Goal: Information Seeking & Learning: Find specific page/section

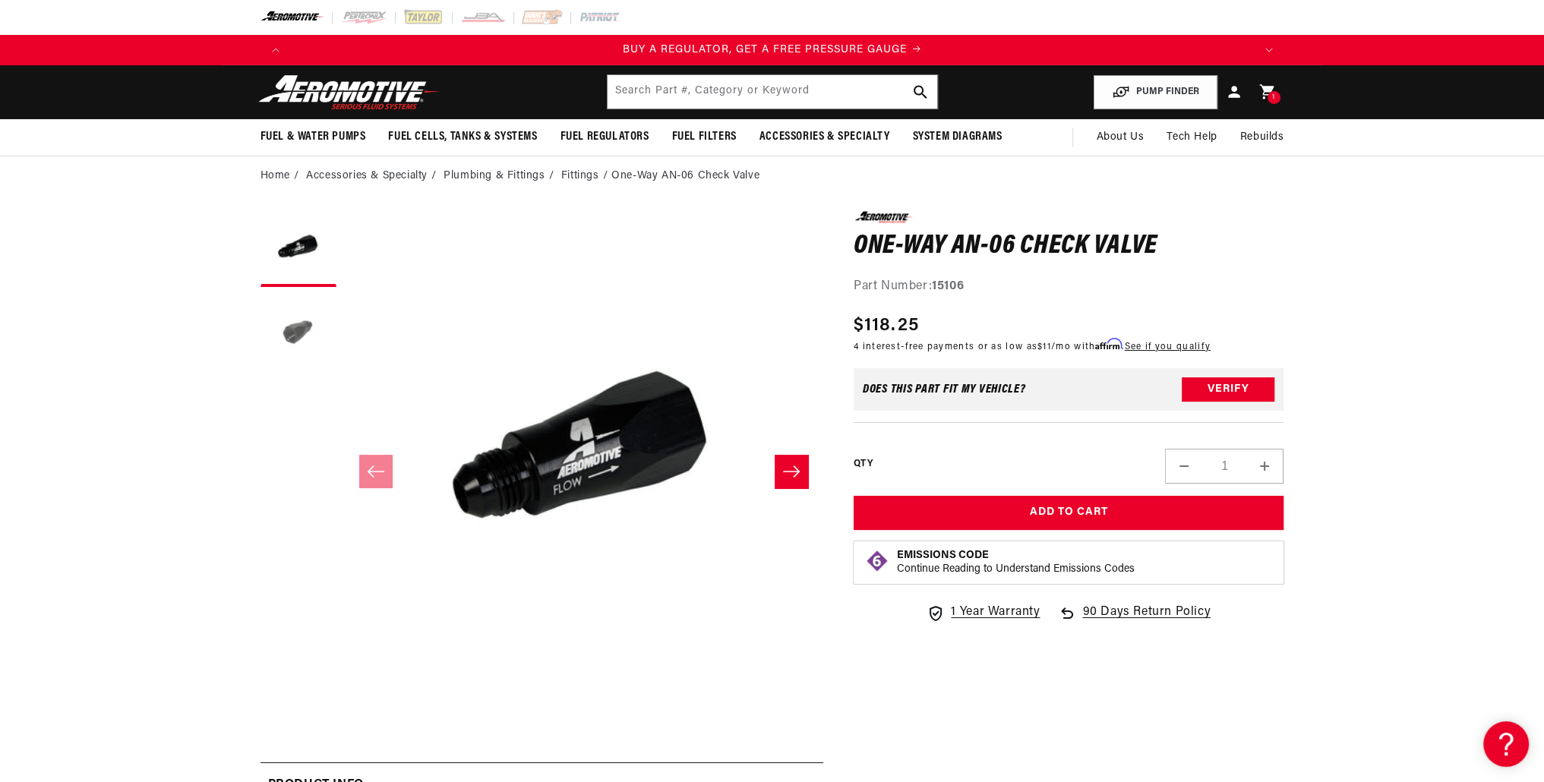
click at [316, 325] on button "Load image 2 in gallery view" at bounding box center [298, 333] width 76 height 76
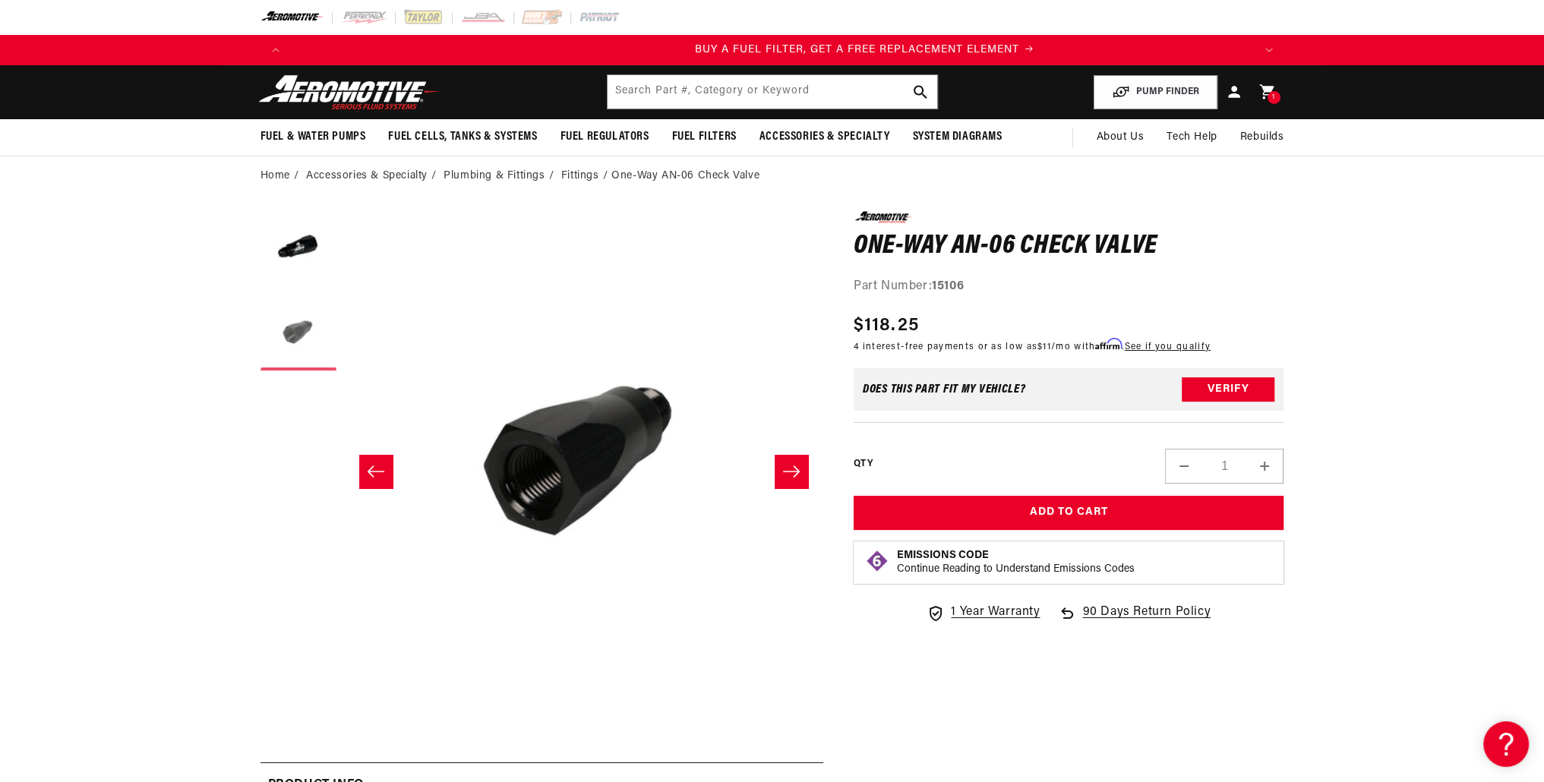
scroll to position [0, 963]
click at [314, 248] on button "Load image 1 in gallery view" at bounding box center [298, 249] width 76 height 76
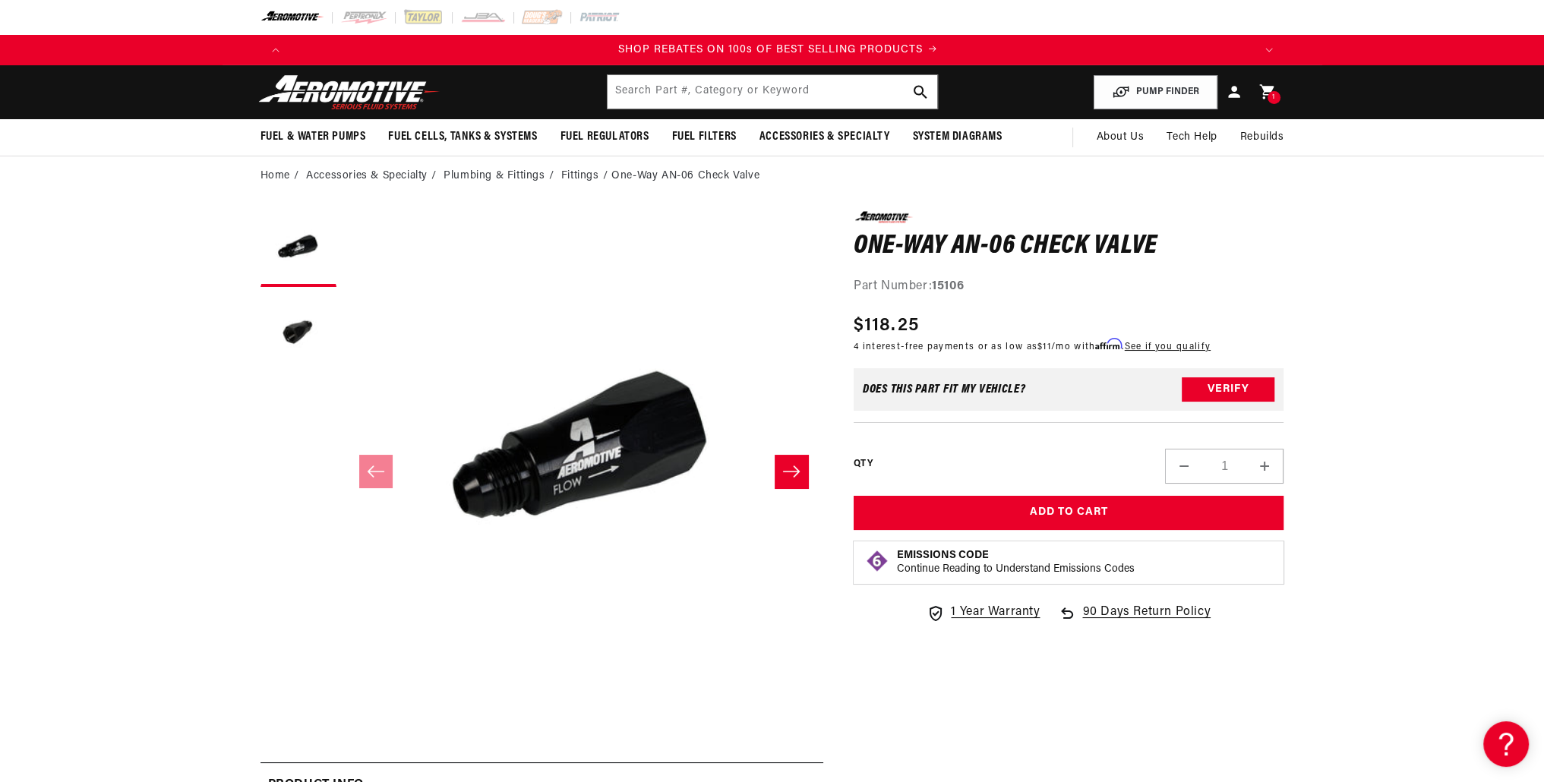
scroll to position [0, 1926]
click at [573, 171] on link "Fittings" at bounding box center [580, 176] width 38 height 17
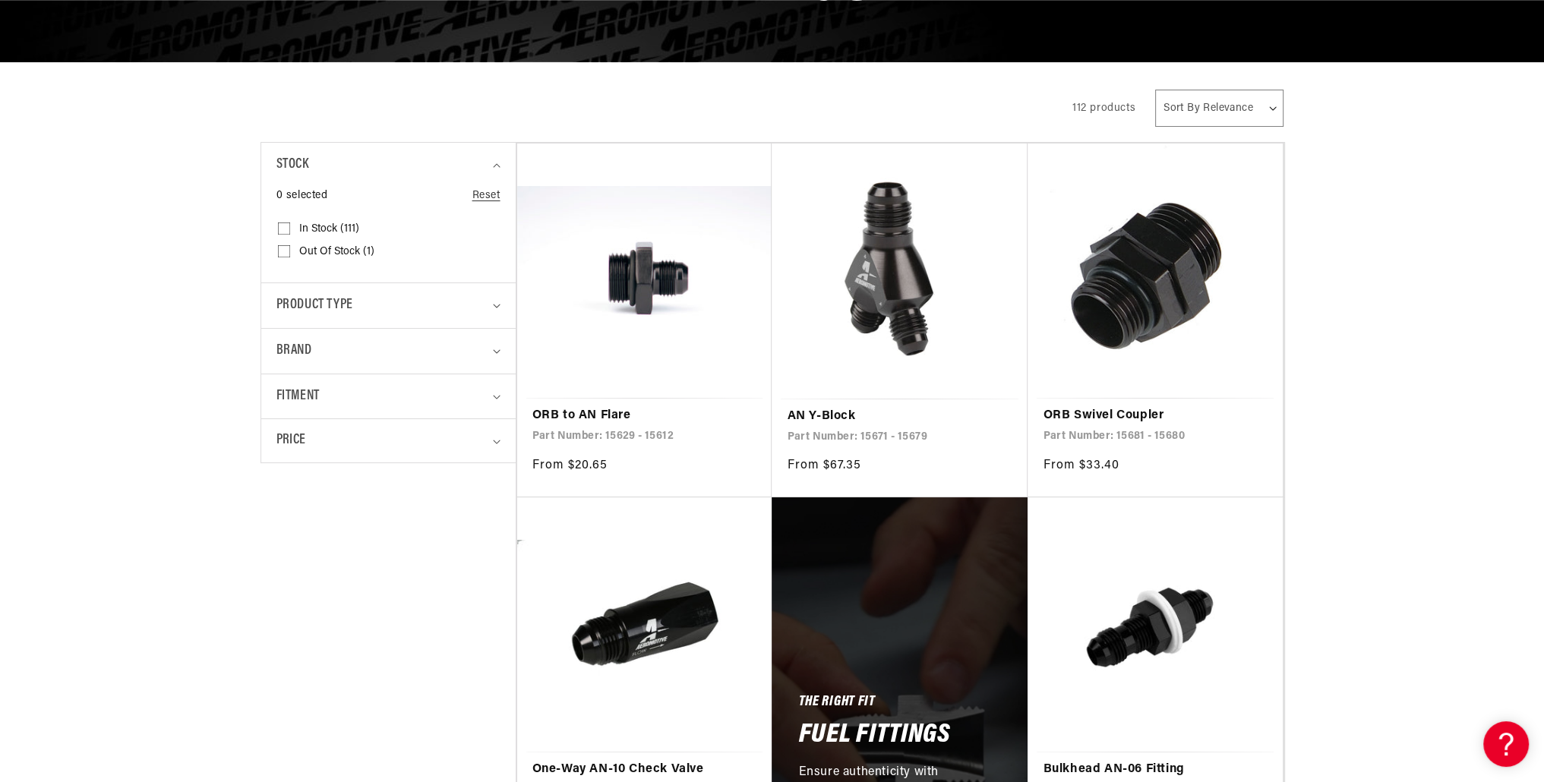
scroll to position [253, 0]
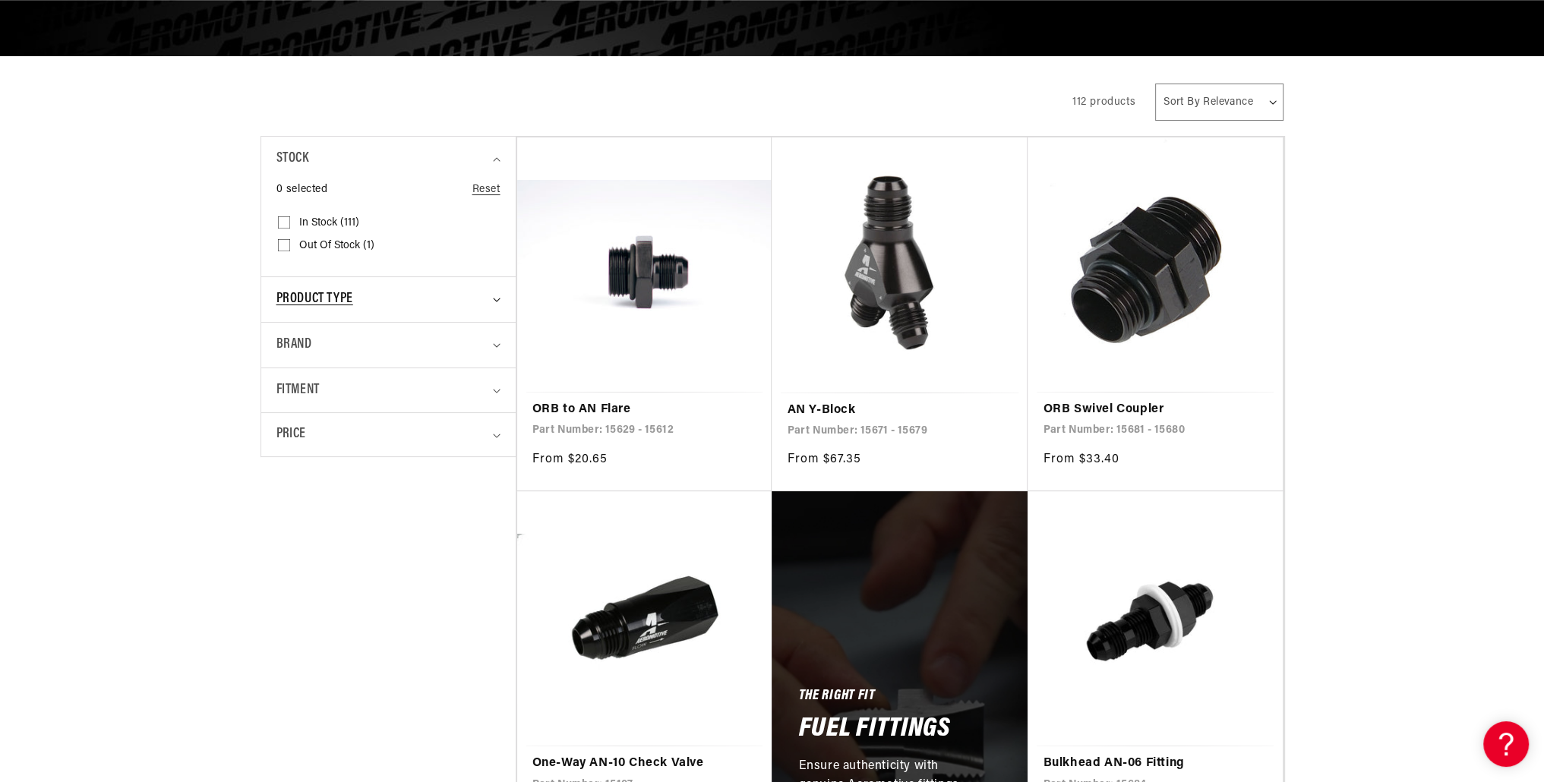
click at [342, 306] on span "Product type" at bounding box center [314, 300] width 77 height 22
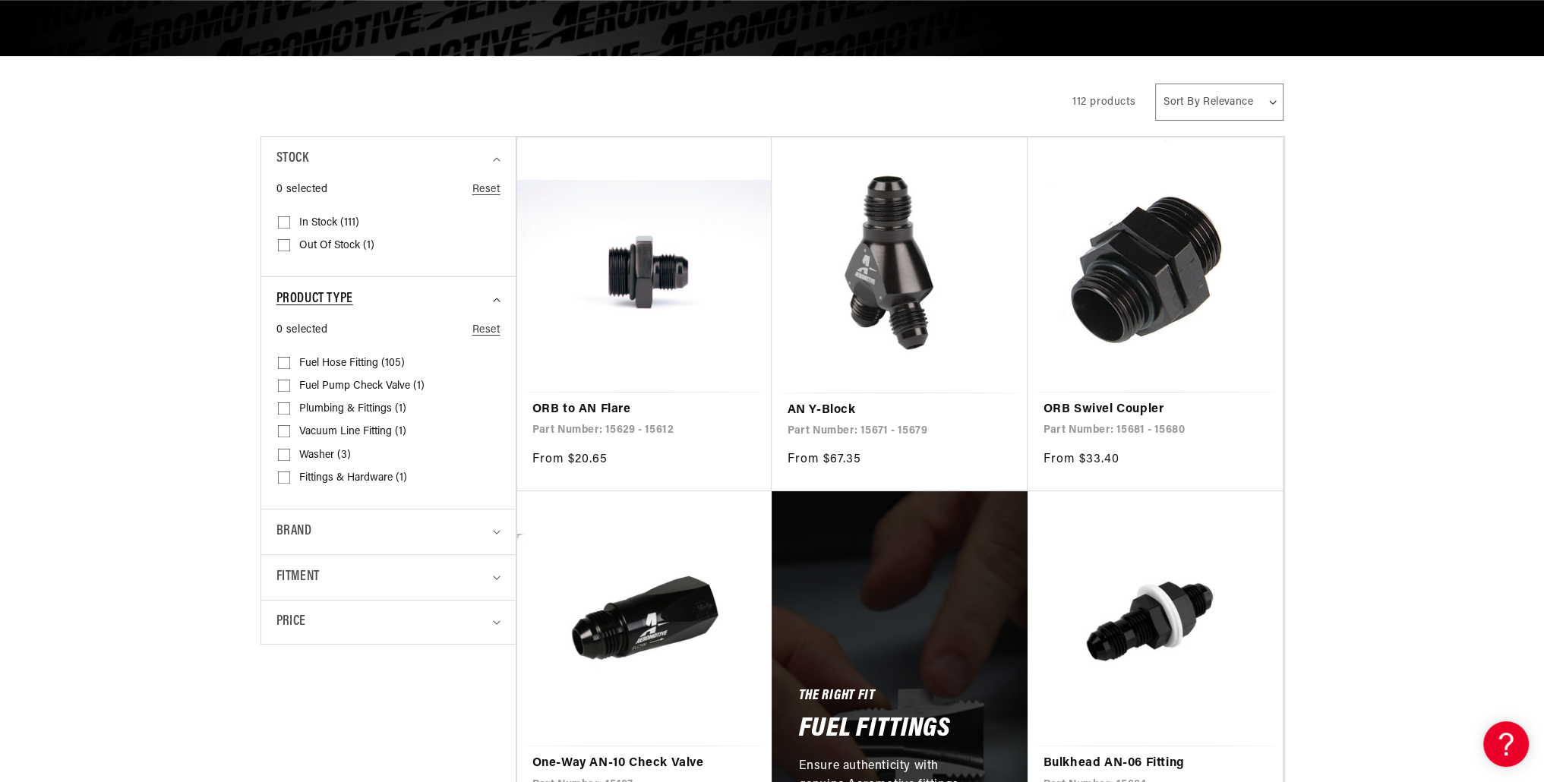
scroll to position [0, 963]
click at [338, 380] on span "Fuel Pump Check Valve (1)" at bounding box center [361, 387] width 125 height 14
click at [290, 383] on input "Fuel Pump Check Valve (1) Fuel Pump Check Valve (1 product)" at bounding box center [284, 389] width 12 height 12
checkbox input "true"
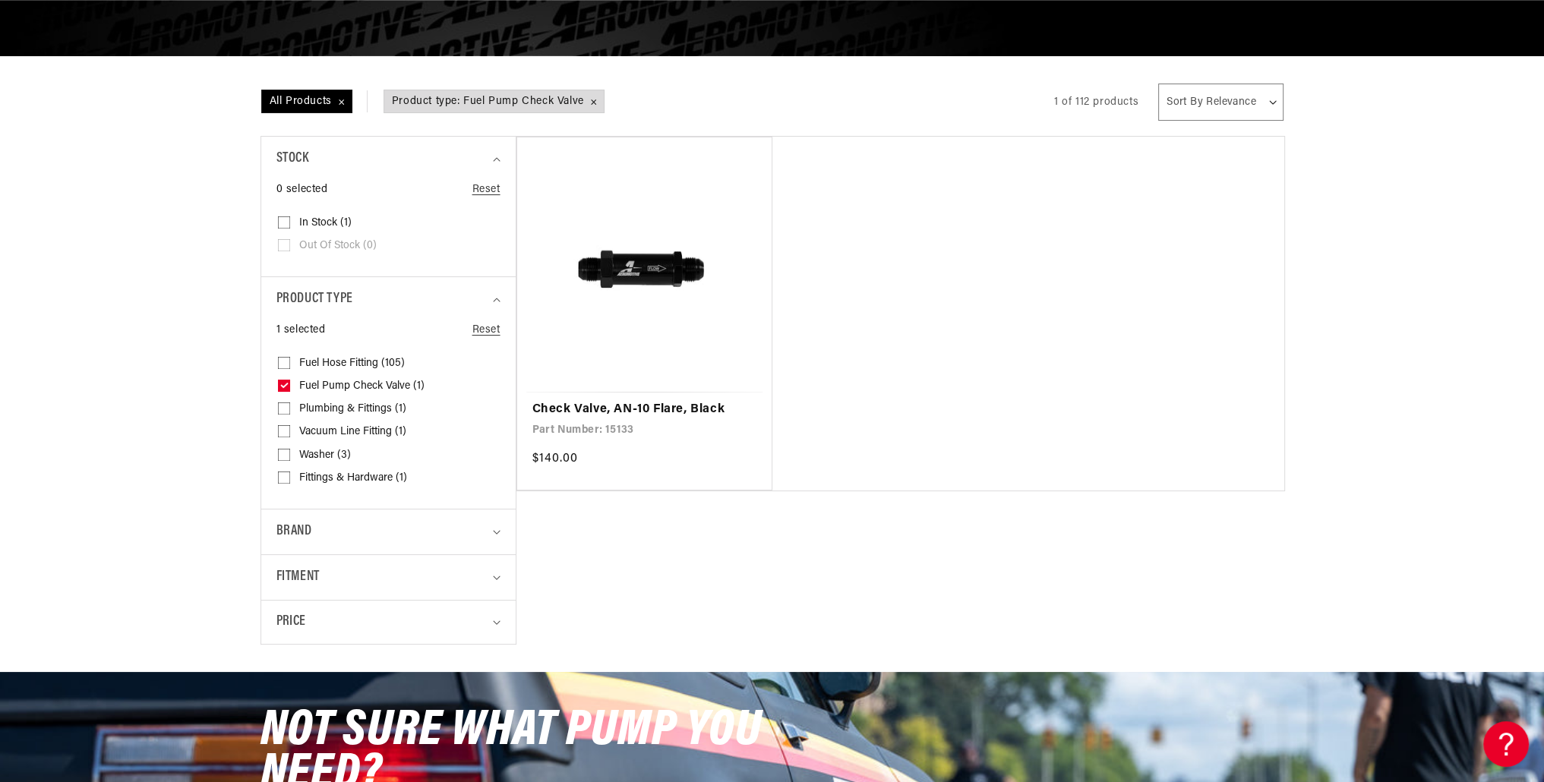
scroll to position [0, 1926]
